Goal: Task Accomplishment & Management: Use online tool/utility

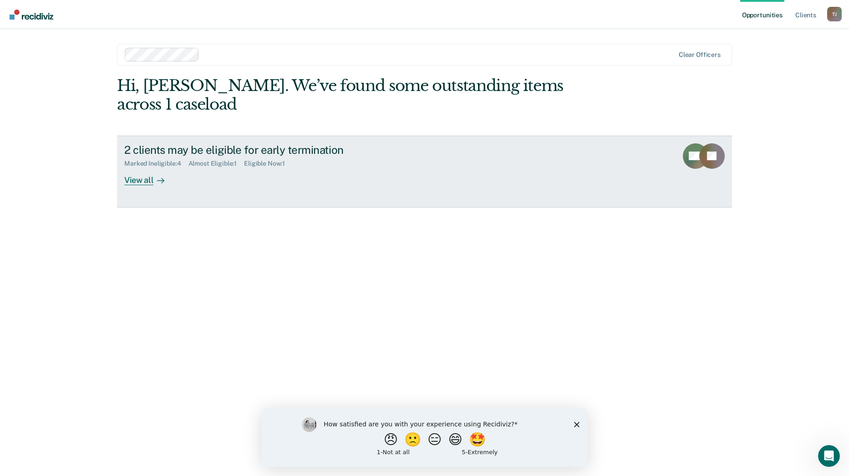
click at [153, 175] on div at bounding box center [158, 180] width 11 height 10
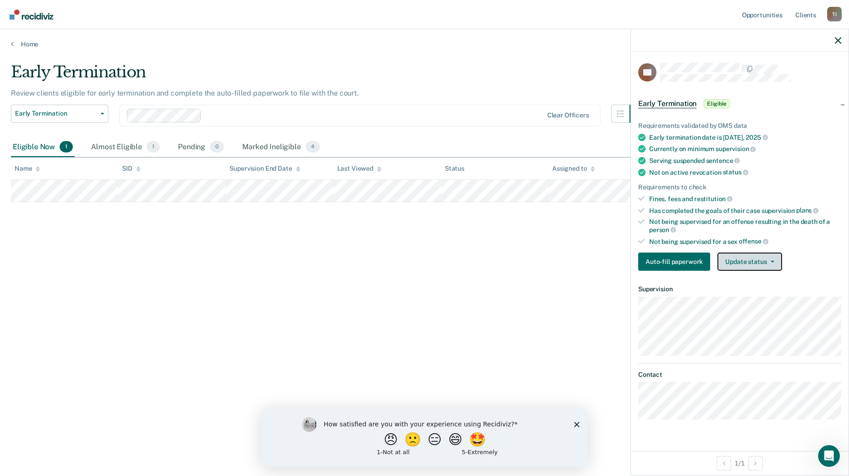
click at [757, 263] on button "Update status" at bounding box center [750, 262] width 64 height 18
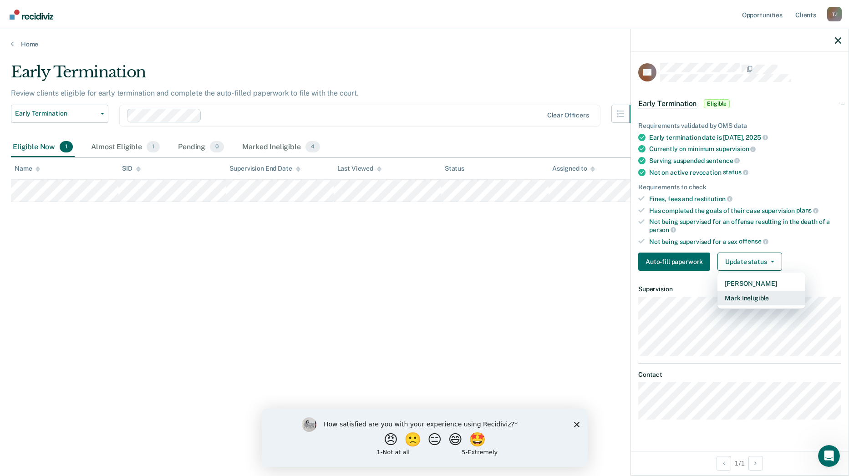
click at [754, 293] on button "Mark Ineligible" at bounding box center [762, 298] width 88 height 15
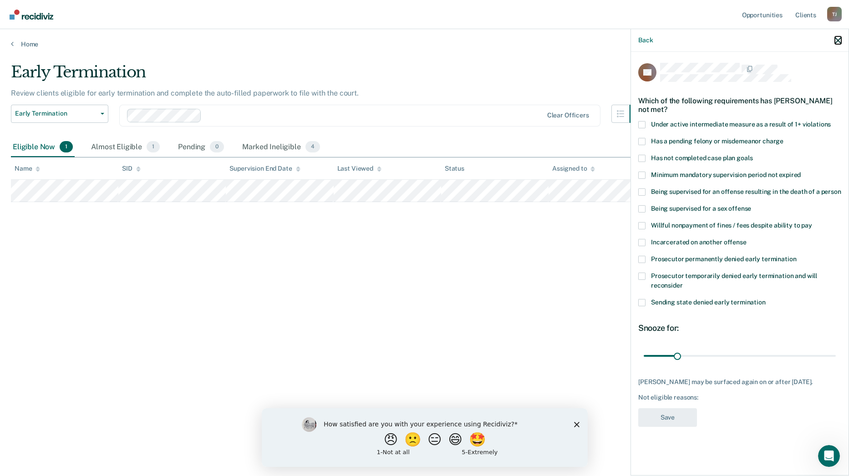
click at [836, 41] on icon "button" at bounding box center [838, 40] width 6 height 6
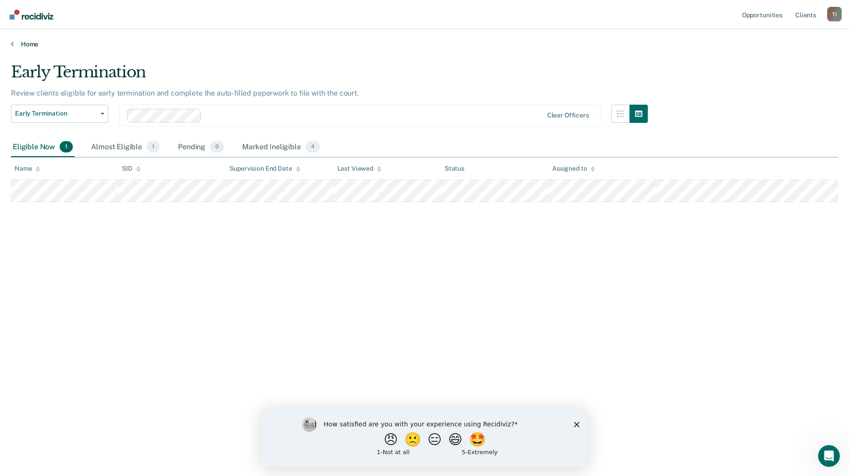
click at [18, 43] on link "Home" at bounding box center [424, 44] width 827 height 8
